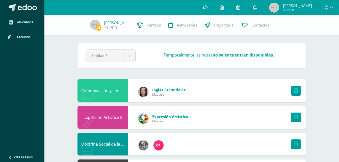
scroll to position [142, 0]
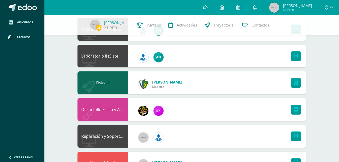
click at [291, 20] on div "25 [PERSON_NAME] 21JPD01 Punteos Actividades Trayectoria Contactos" at bounding box center [169, 25] width 339 height 20
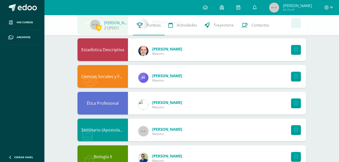
scroll to position [333, 0]
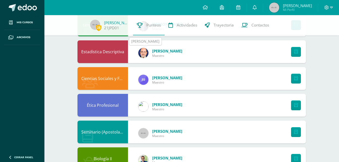
click at [148, 53] on img at bounding box center [143, 53] width 10 height 10
click at [147, 53] on img at bounding box center [143, 53] width 10 height 10
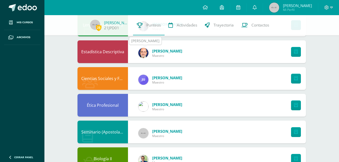
click at [147, 53] on img at bounding box center [143, 53] width 10 height 10
drag, startPoint x: 147, startPoint y: 53, endPoint x: 260, endPoint y: 42, distance: 114.2
click at [260, 42] on div "Estadística Descriptiva [PERSON_NAME] Maestro" at bounding box center [192, 51] width 229 height 23
click at [294, 49] on link at bounding box center [296, 52] width 10 height 10
